Goal: Task Accomplishment & Management: Use online tool/utility

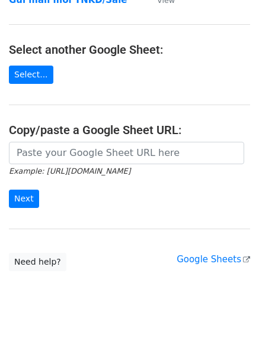
scroll to position [125, 0]
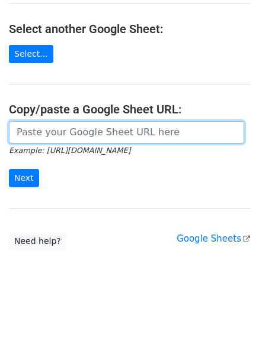
click at [76, 137] on input "url" at bounding box center [126, 132] width 235 height 22
paste input "https://docs.google.com/spreadsheets/d/1TtAizbGxqnDU64DPIErVZcve06-jb8T-hSU-B2z…"
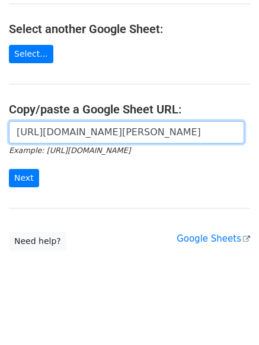
scroll to position [0, 344]
type input "https://docs.google.com/spreadsheets/d/1TtAizbGxqnDU64DPIErVZcve06-jb8T-hSU-B2z…"
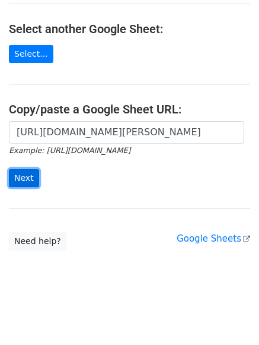
click at [33, 175] on input "Next" at bounding box center [24, 178] width 30 height 18
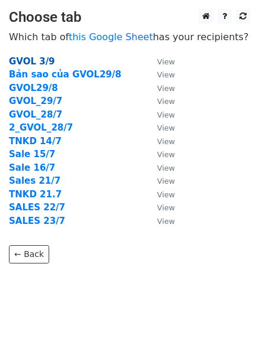
click at [38, 61] on strong "GVOL 3/9" at bounding box center [32, 61] width 46 height 11
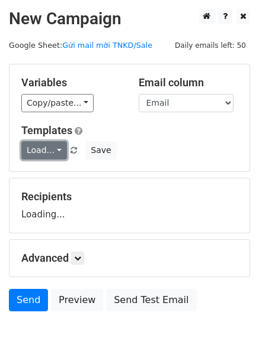
click at [47, 153] on link "Load..." at bounding box center [44, 150] width 46 height 18
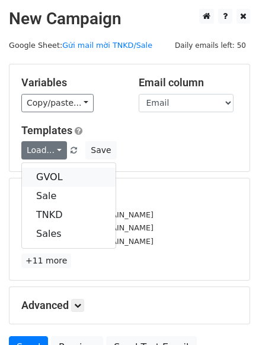
click at [54, 174] on link "GVOL" at bounding box center [68, 177] width 93 height 19
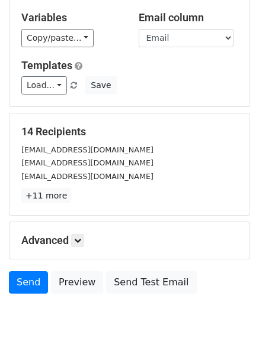
scroll to position [114, 0]
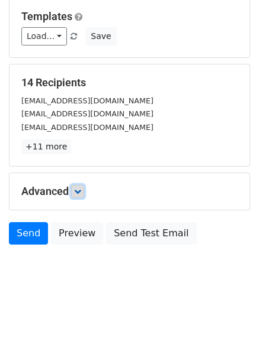
click at [80, 193] on icon at bounding box center [77, 191] width 7 height 7
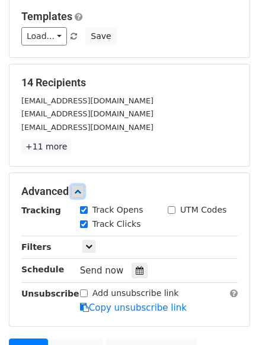
click at [81, 193] on icon at bounding box center [77, 191] width 7 height 7
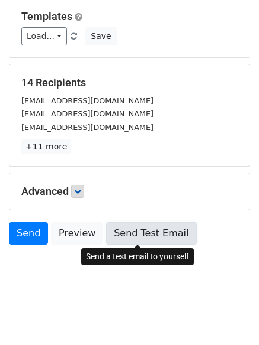
click at [124, 234] on link "Send Test Email" at bounding box center [151, 233] width 90 height 22
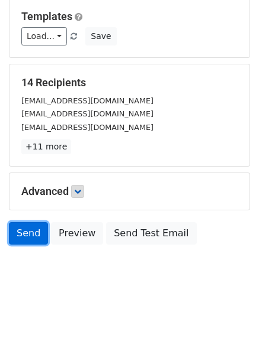
click at [28, 228] on link "Send" at bounding box center [28, 233] width 39 height 22
